Goal: Task Accomplishment & Management: Manage account settings

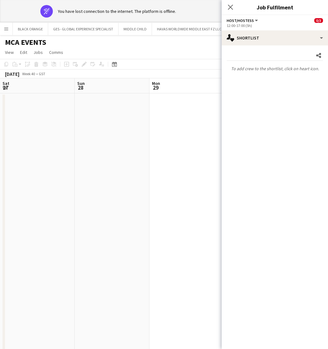
scroll to position [0, 189]
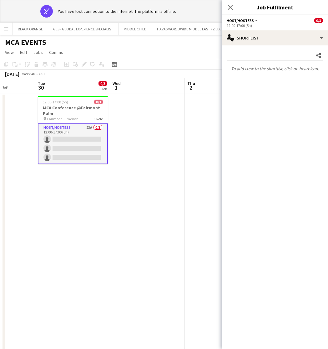
click at [207, 166] on app-date-cell at bounding box center [222, 226] width 75 height 267
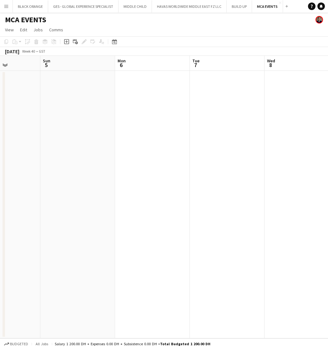
scroll to position [0, 282]
click at [6, 8] on app-icon "Menu" at bounding box center [6, 6] width 5 height 5
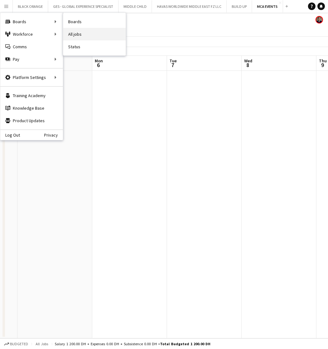
click at [72, 33] on link "All jobs" at bounding box center [94, 34] width 63 height 13
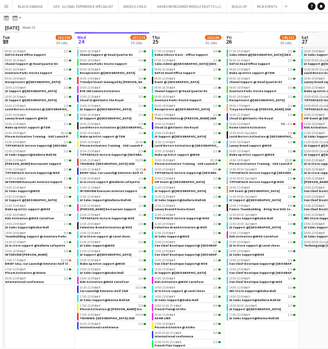
scroll to position [90, 0]
click at [175, 180] on span "VIP Event @ [GEOGRAPHIC_DATA]" at bounding box center [180, 182] width 50 height 4
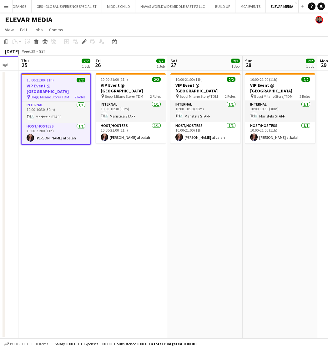
scroll to position [0, 153]
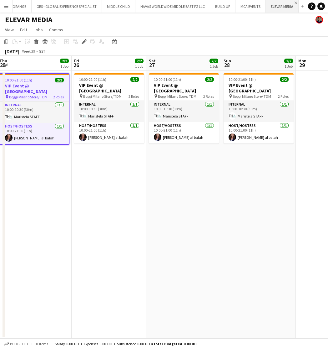
click at [295, 2] on app-icon "Close" at bounding box center [296, 3] width 3 height 3
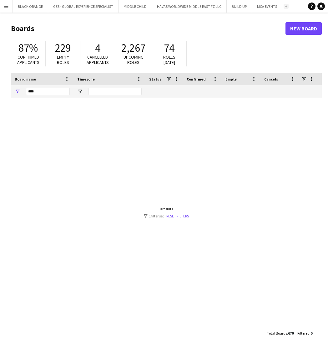
click at [286, 6] on app-icon "Add" at bounding box center [286, 6] width 3 height 3
click at [41, 93] on input "****" at bounding box center [48, 92] width 44 height 8
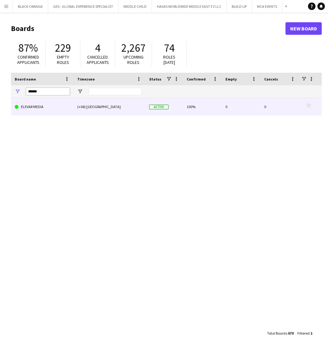
type input "******"
click at [44, 106] on link "ELEVAR MEDIA" at bounding box center [42, 107] width 55 height 18
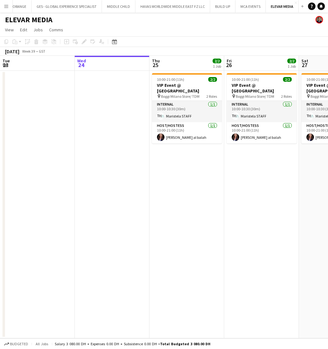
scroll to position [0, 188]
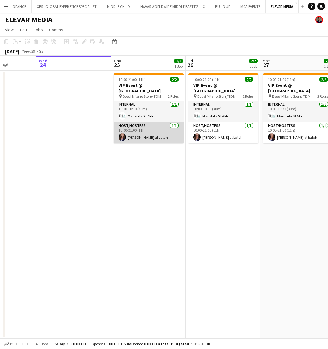
click at [149, 134] on app-card-role "Host/Hostess [DATE] 10:00-21:00 (11h) [PERSON_NAME] al balah" at bounding box center [149, 132] width 70 height 21
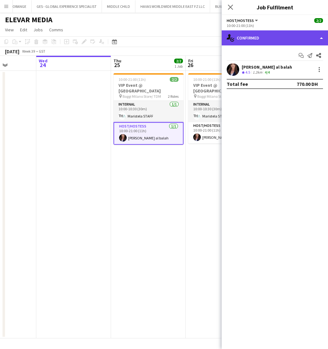
click at [279, 38] on div "single-neutral-actions-check-2 Confirmed" at bounding box center [275, 37] width 106 height 15
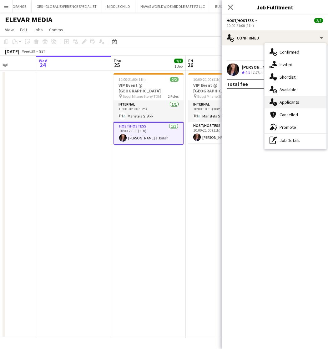
click at [285, 104] on span "Applicants" at bounding box center [290, 102] width 20 height 6
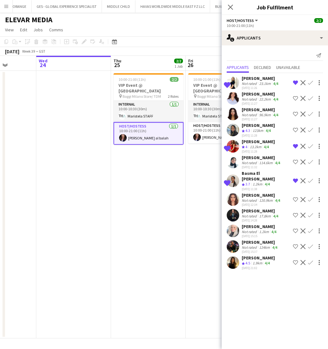
click at [259, 82] on div "23.1km" at bounding box center [265, 83] width 14 height 5
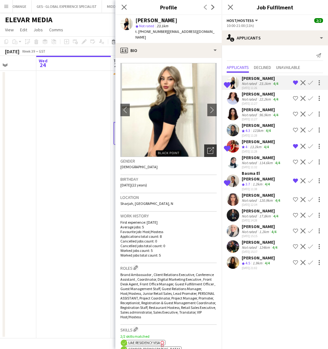
click at [209, 147] on icon "Open photos pop-in" at bounding box center [210, 150] width 7 height 7
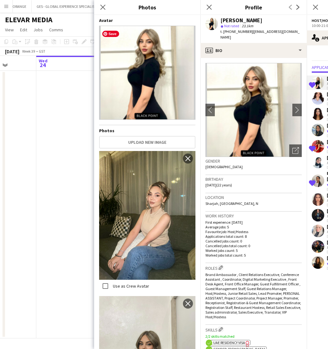
scroll to position [0, 0]
click at [103, 8] on icon at bounding box center [103, 7] width 6 height 6
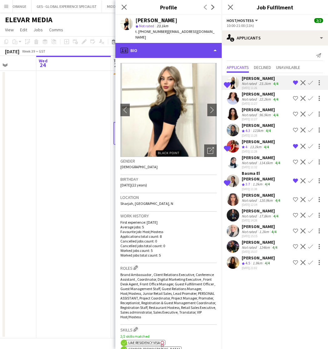
click at [184, 43] on div "profile Bio" at bounding box center [168, 50] width 106 height 15
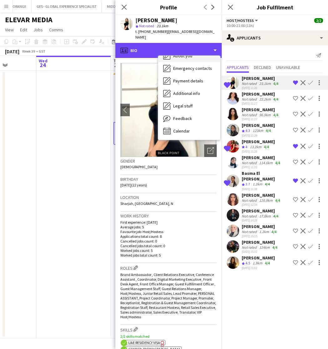
scroll to position [46, 0]
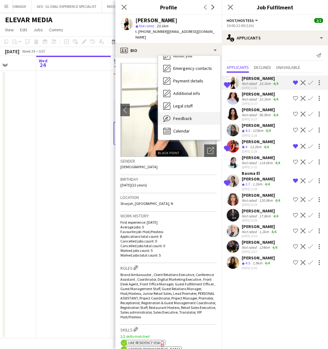
click at [181, 115] on span "Feedback" at bounding box center [182, 118] width 19 height 6
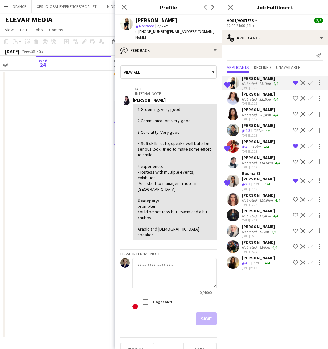
scroll to position [0, 0]
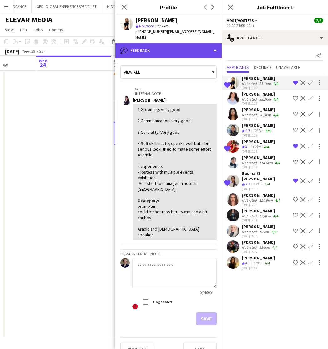
click at [196, 43] on div "bubble-pencil Feedback" at bounding box center [168, 50] width 106 height 15
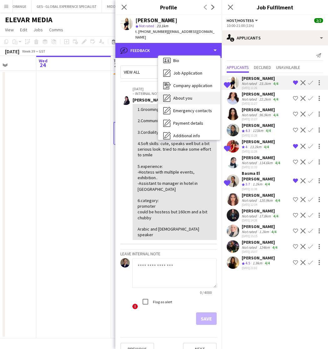
scroll to position [1, 0]
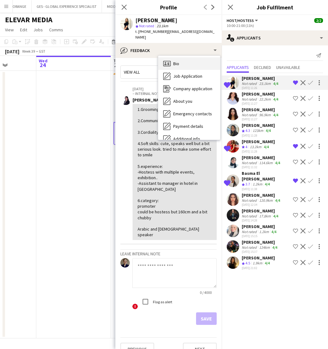
click at [174, 61] on div "Bio Bio" at bounding box center [189, 63] width 62 height 13
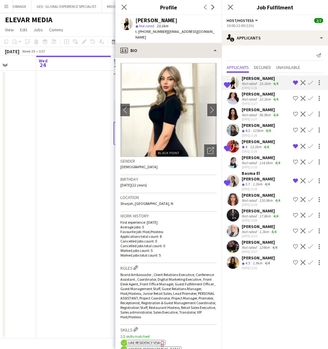
scroll to position [0, 0]
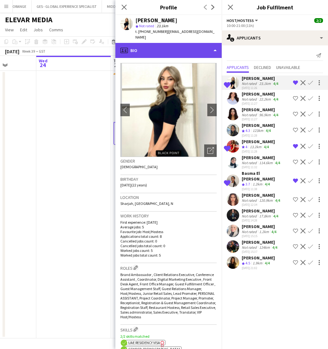
click at [183, 43] on div "profile Bio" at bounding box center [168, 50] width 106 height 15
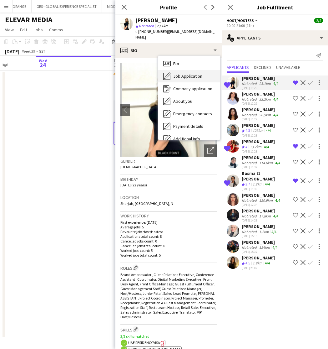
click at [187, 73] on span "Job Application" at bounding box center [187, 76] width 29 height 6
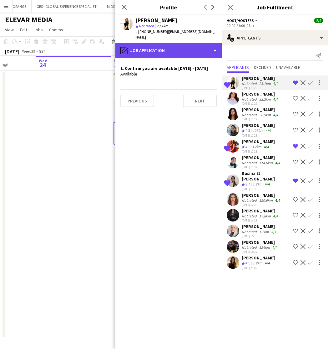
click at [183, 47] on div "pencil4 Job Application" at bounding box center [168, 50] width 106 height 15
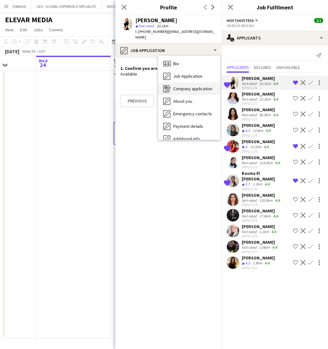
click at [181, 86] on div "Company application Company application" at bounding box center [189, 88] width 62 height 13
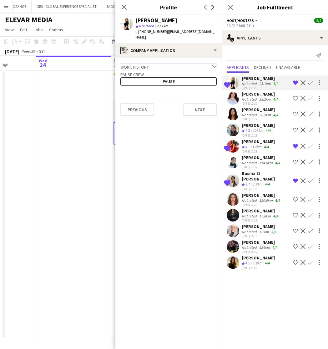
click at [171, 63] on div "Work history chevron-down" at bounding box center [168, 66] width 96 height 7
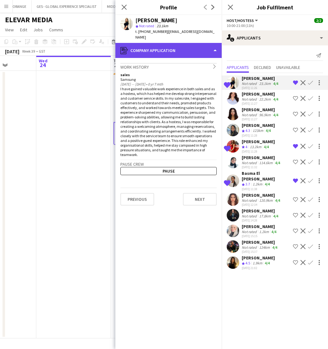
click at [195, 46] on div "register Company application" at bounding box center [168, 50] width 106 height 15
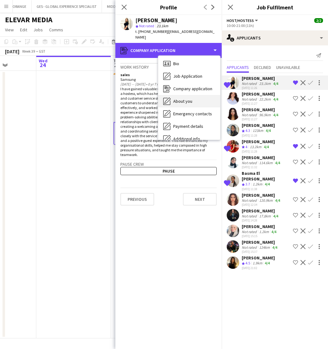
scroll to position [26, 0]
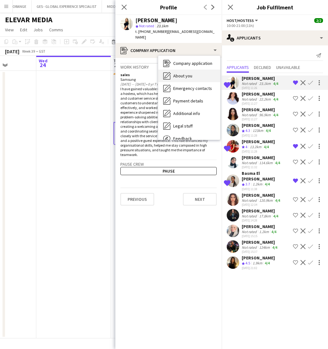
click at [182, 73] on span "About you" at bounding box center [182, 76] width 19 height 6
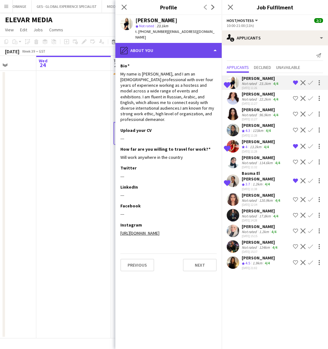
click at [173, 49] on div "pencil4 About you" at bounding box center [168, 50] width 106 height 15
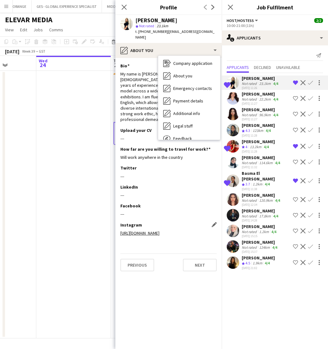
click at [160, 230] on link "[URL][DOMAIN_NAME]" at bounding box center [139, 233] width 39 height 6
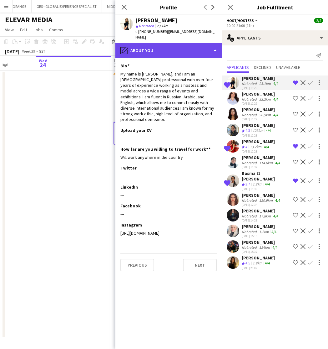
click at [169, 43] on div "pencil4 About you" at bounding box center [168, 50] width 106 height 15
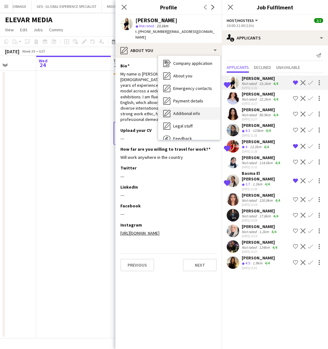
click at [183, 110] on span "Additional info" at bounding box center [186, 113] width 27 height 6
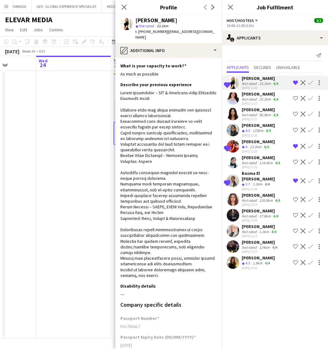
drag, startPoint x: 180, startPoint y: 20, endPoint x: 136, endPoint y: 21, distance: 43.5
click at [136, 21] on div "[PERSON_NAME]" at bounding box center [176, 21] width 81 height 6
copy div "[PERSON_NAME]"
click at [123, 5] on icon "Close pop-in" at bounding box center [124, 7] width 6 height 6
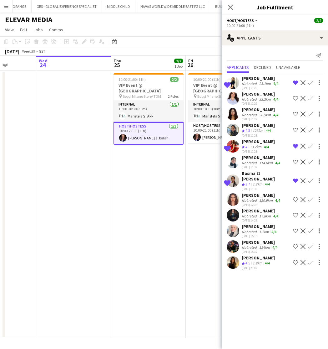
click at [244, 84] on div "Not rated" at bounding box center [250, 83] width 16 height 5
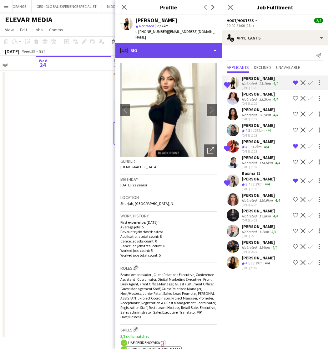
click at [169, 45] on div "profile Bio" at bounding box center [168, 50] width 106 height 15
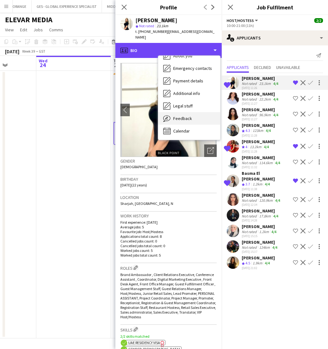
scroll to position [46, 0]
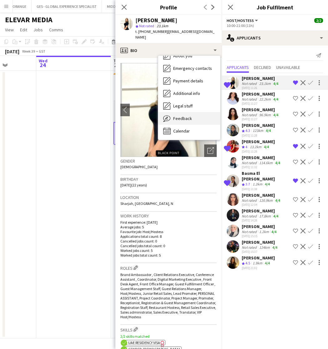
click at [185, 115] on span "Feedback" at bounding box center [182, 118] width 19 height 6
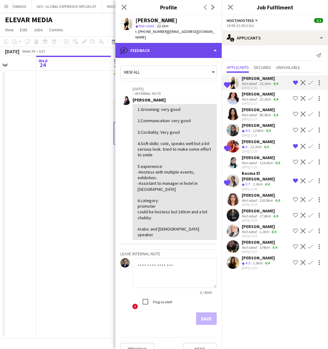
click at [162, 47] on div "bubble-pencil Feedback" at bounding box center [168, 50] width 106 height 15
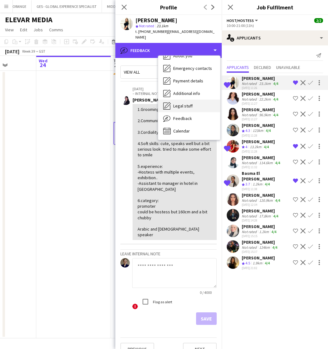
scroll to position [0, 0]
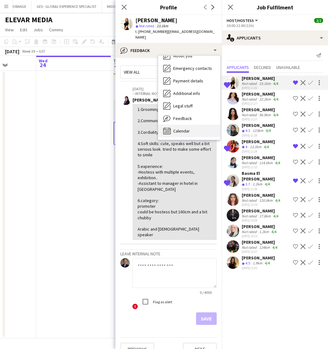
click at [180, 128] on span "Calendar" at bounding box center [181, 131] width 17 height 6
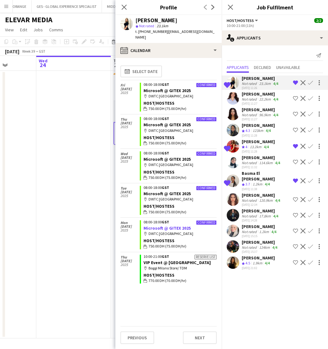
click at [169, 225] on link "Microsoft @ GITEX 2025" at bounding box center [167, 228] width 47 height 6
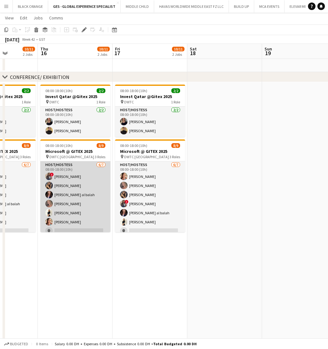
scroll to position [0, 187]
